Goal: Find specific page/section: Find specific page/section

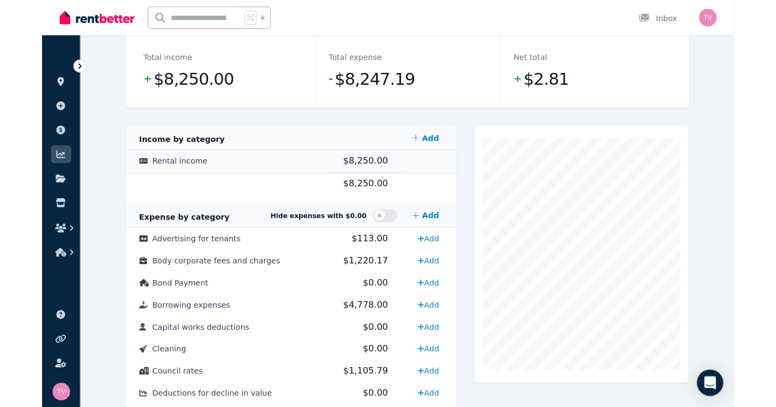
scroll to position [144, 0]
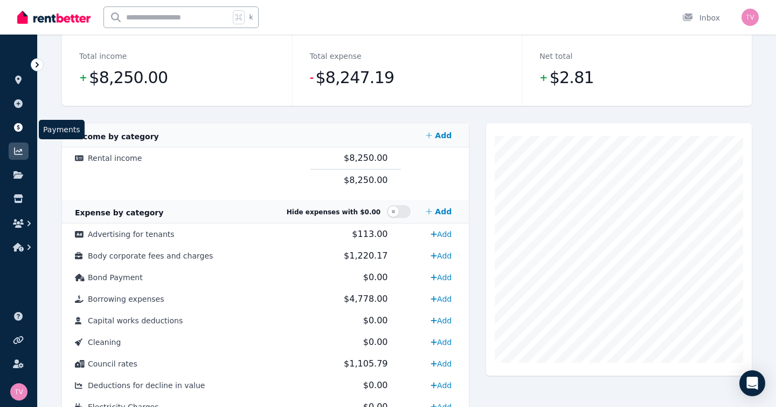
click at [13, 133] on link at bounding box center [19, 127] width 20 height 17
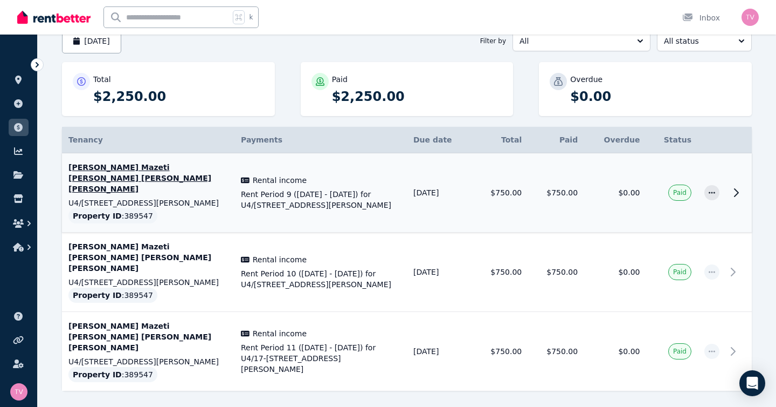
scroll to position [120, 0]
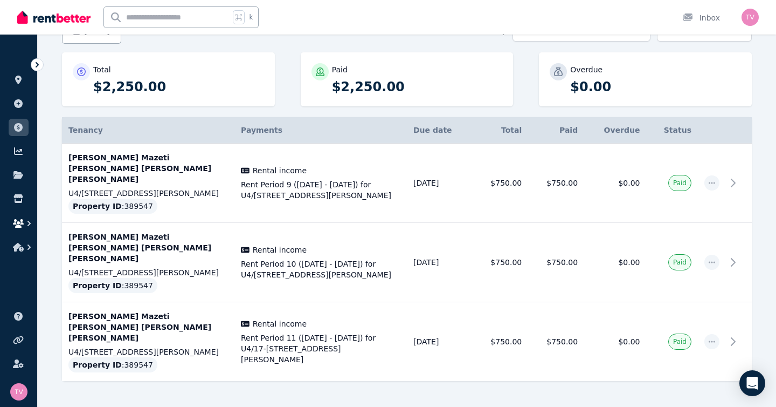
click at [15, 222] on icon "button" at bounding box center [18, 223] width 11 height 9
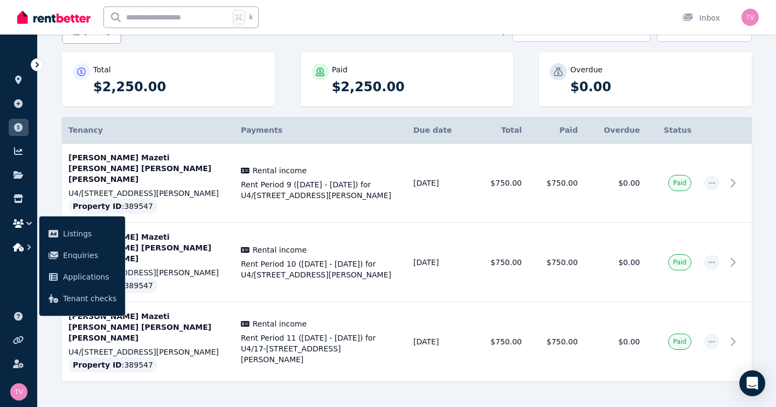
click at [20, 244] on icon "button" at bounding box center [18, 247] width 11 height 9
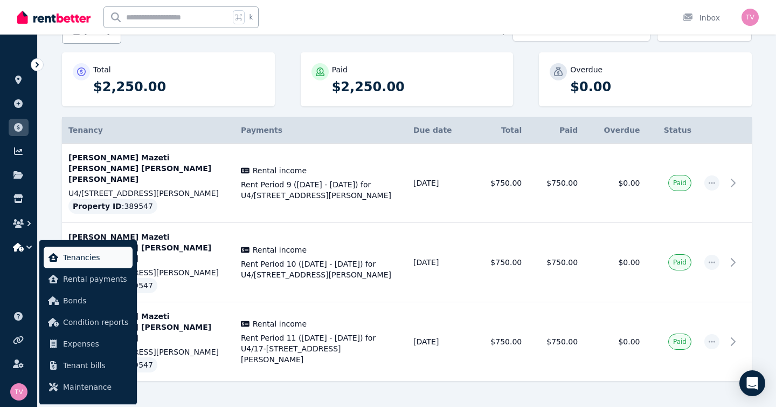
click at [89, 259] on span "Tenancies" at bounding box center [95, 257] width 65 height 13
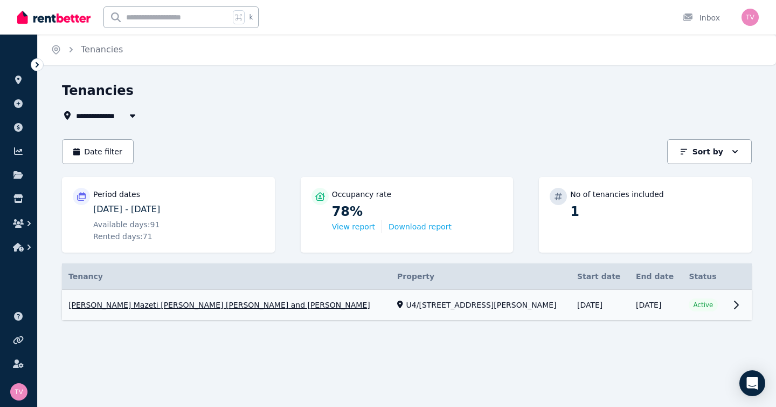
click at [273, 298] on link "View property details" at bounding box center [407, 305] width 690 height 31
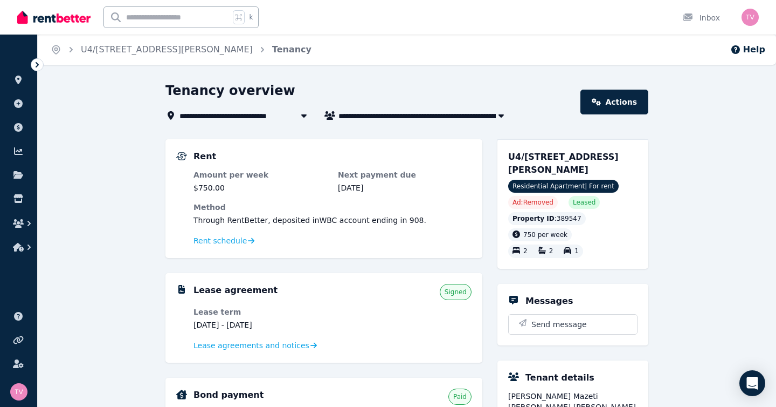
click at [236, 235] on div "Rent schedule" at bounding box center [333, 240] width 278 height 13
click at [235, 242] on span "Rent schedule" at bounding box center [220, 240] width 53 height 11
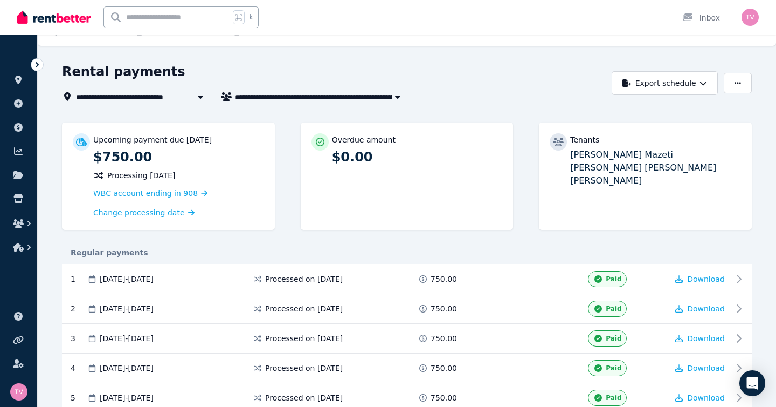
scroll to position [23, 0]
